Goal: Use online tool/utility: Utilize a website feature to perform a specific function

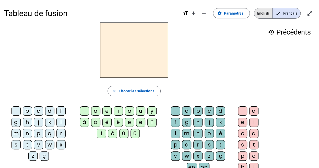
click at [266, 9] on span "English" at bounding box center [263, 13] width 18 height 10
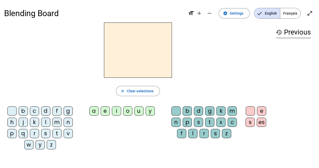
click at [138, 112] on div "u" at bounding box center [138, 110] width 9 height 9
click at [187, 122] on div "p" at bounding box center [187, 121] width 9 height 9
click at [58, 112] on div "f" at bounding box center [56, 110] width 9 height 9
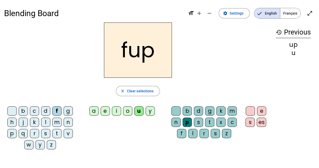
click at [37, 118] on div "k" at bounding box center [34, 121] width 9 height 9
click at [36, 118] on div "k" at bounding box center [34, 121] width 9 height 9
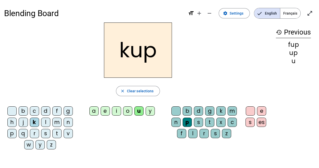
click at [32, 113] on div "c" at bounding box center [34, 110] width 9 height 9
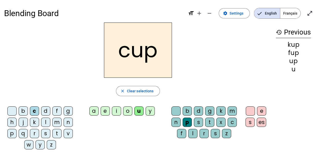
click at [12, 136] on div "p" at bounding box center [11, 133] width 9 height 9
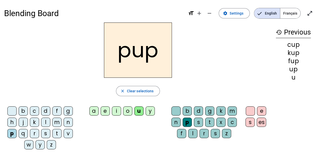
click at [230, 110] on div "m" at bounding box center [232, 110] width 9 height 9
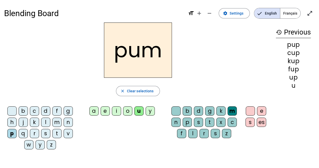
click at [175, 123] on div "n" at bounding box center [175, 121] width 9 height 9
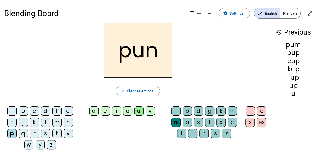
click at [115, 112] on div "i" at bounding box center [116, 110] width 9 height 9
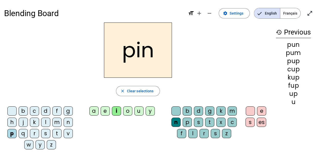
click at [93, 111] on div "a" at bounding box center [93, 110] width 9 height 9
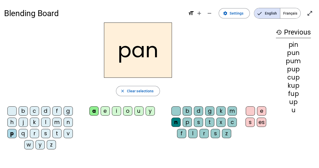
click at [34, 114] on div "c" at bounding box center [34, 110] width 9 height 9
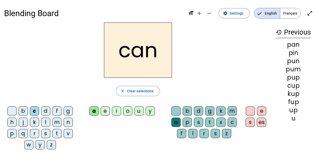
click at [127, 110] on div "o" at bounding box center [127, 110] width 9 height 9
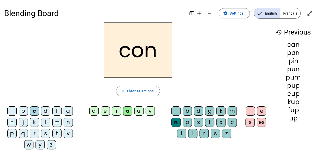
click at [198, 112] on div "d" at bounding box center [198, 110] width 9 height 9
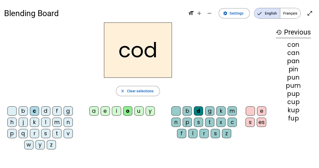
click at [54, 124] on div "m" at bounding box center [56, 121] width 9 height 9
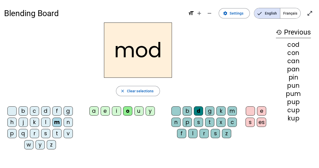
click at [137, 113] on div "u" at bounding box center [138, 110] width 9 height 9
click at [23, 112] on div "b" at bounding box center [23, 110] width 9 height 9
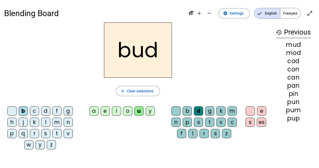
click at [44, 112] on div "d" at bounding box center [45, 110] width 9 height 9
click at [46, 136] on div "s" at bounding box center [45, 133] width 9 height 9
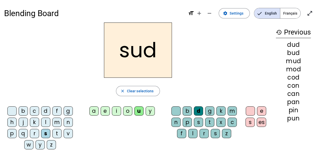
click at [176, 121] on div "n" at bounding box center [175, 121] width 9 height 9
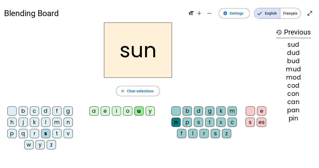
click at [10, 112] on div at bounding box center [11, 110] width 9 height 9
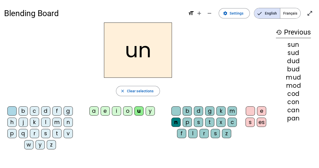
click at [231, 113] on div "m" at bounding box center [232, 110] width 9 height 9
